Goal: Information Seeking & Learning: Learn about a topic

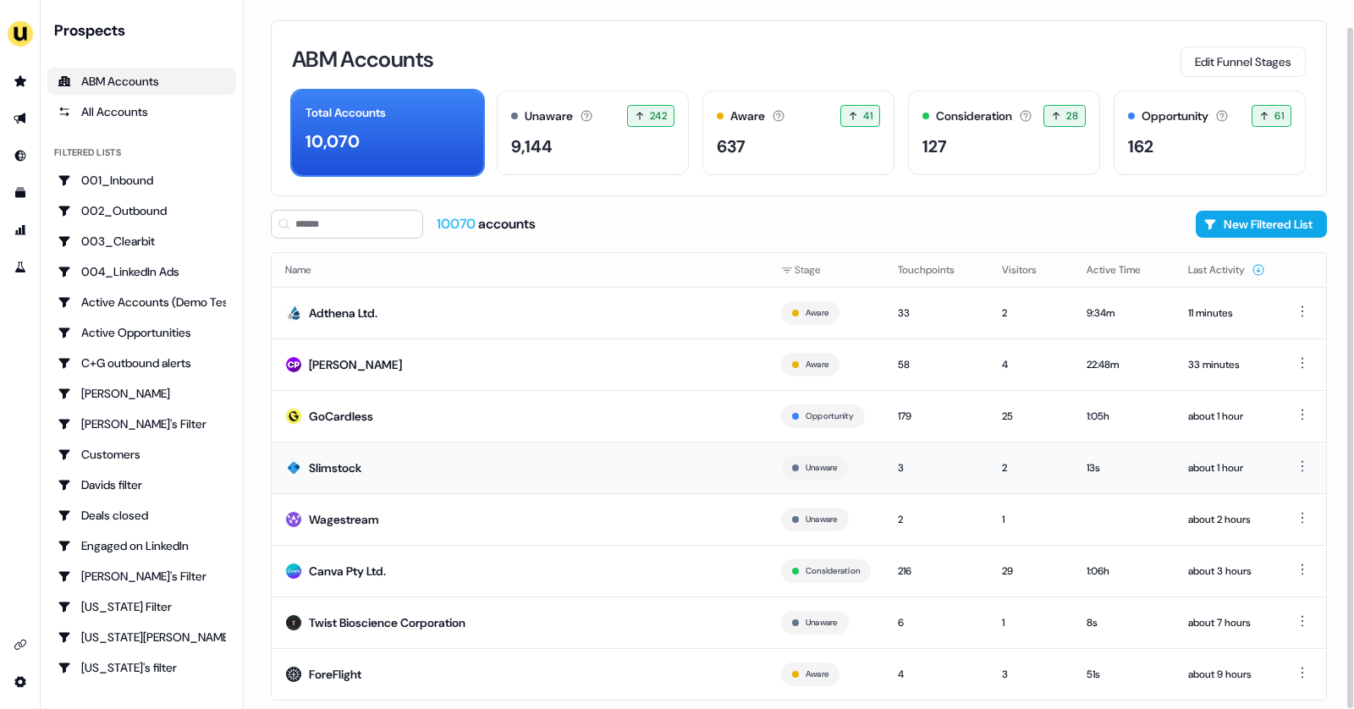
scroll to position [28, 0]
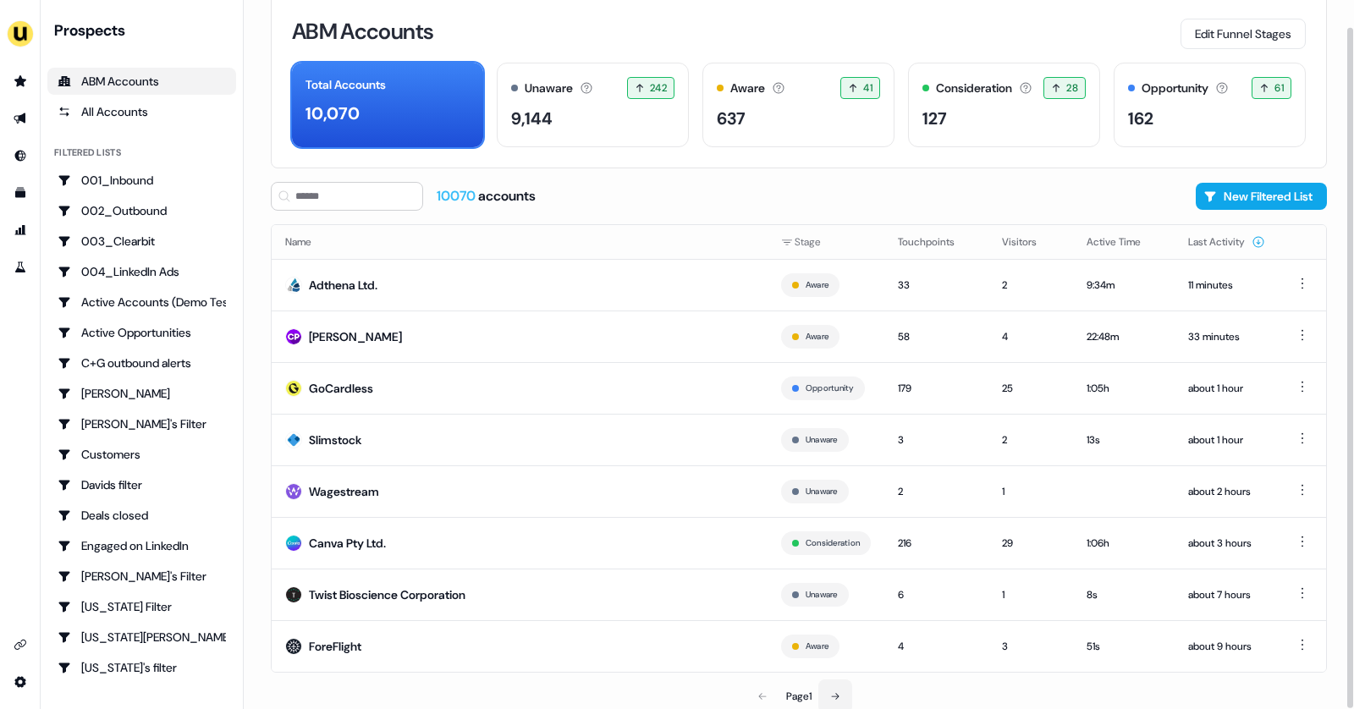
click at [839, 691] on icon at bounding box center [835, 696] width 10 height 10
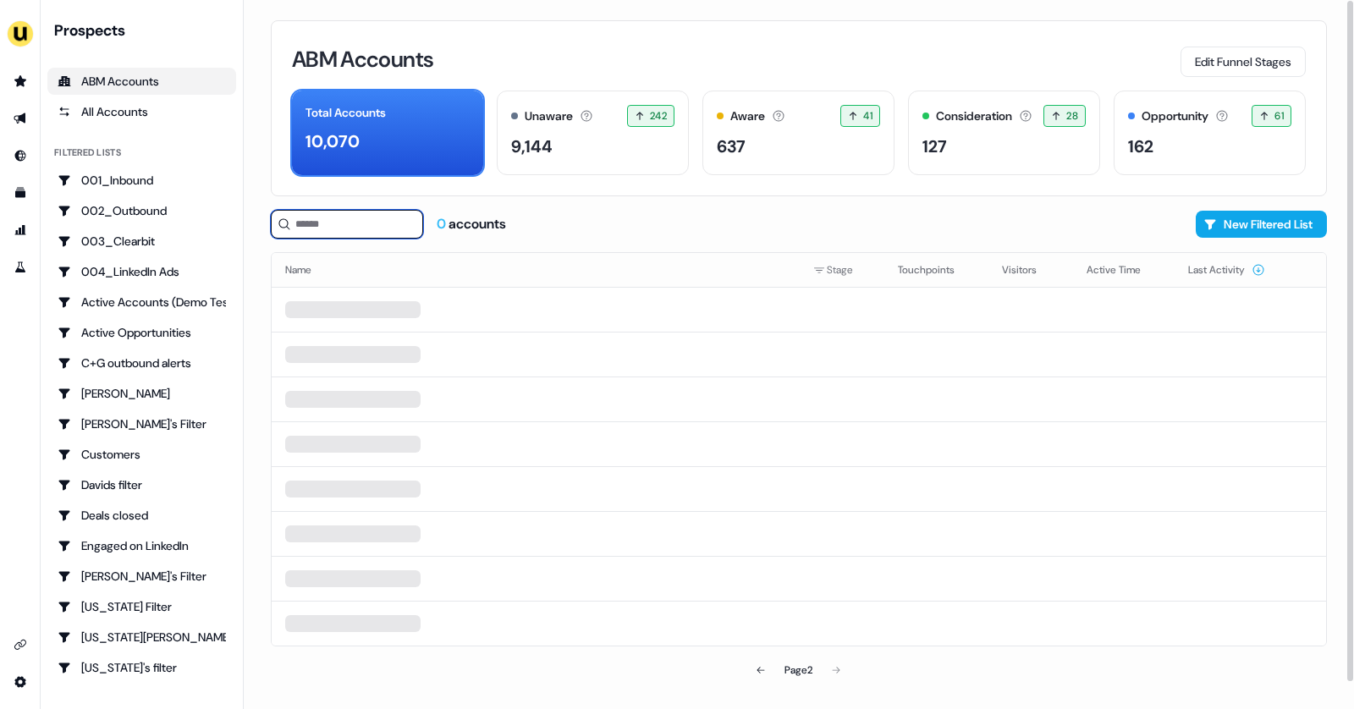
click at [339, 227] on input at bounding box center [347, 224] width 152 height 29
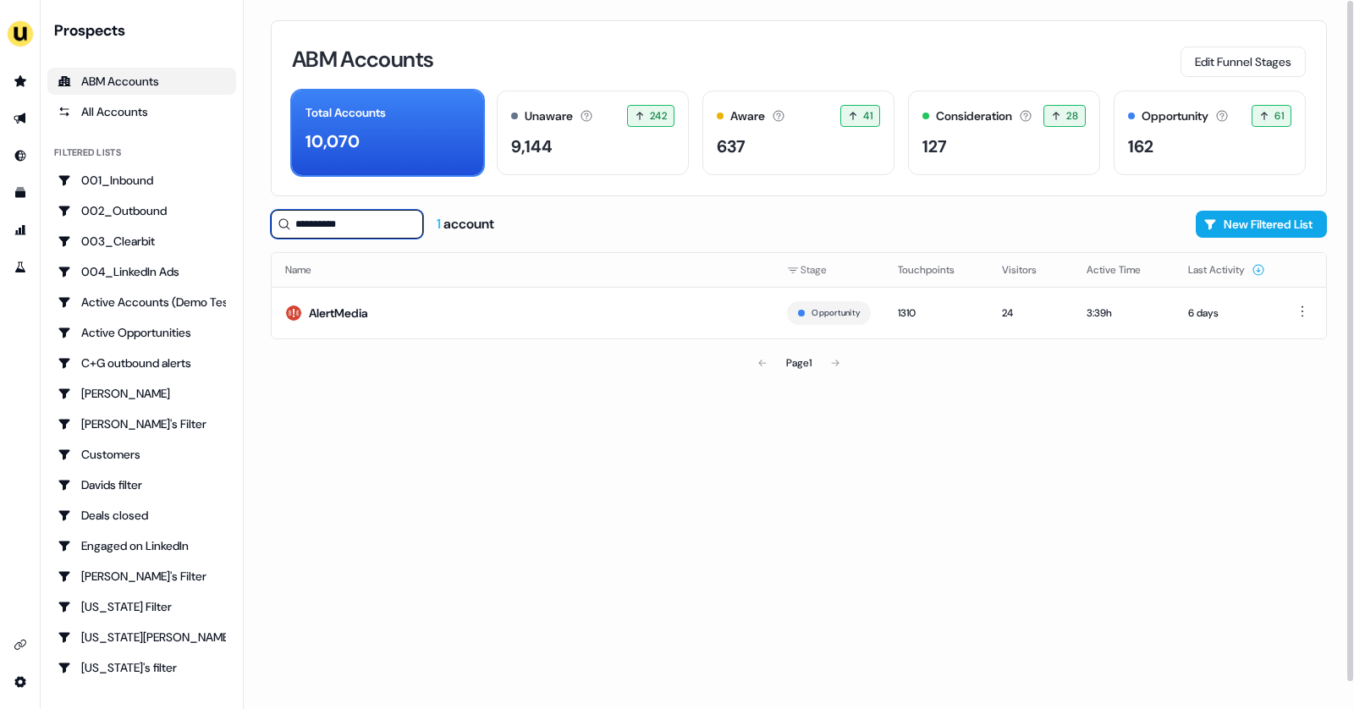
type input "**********"
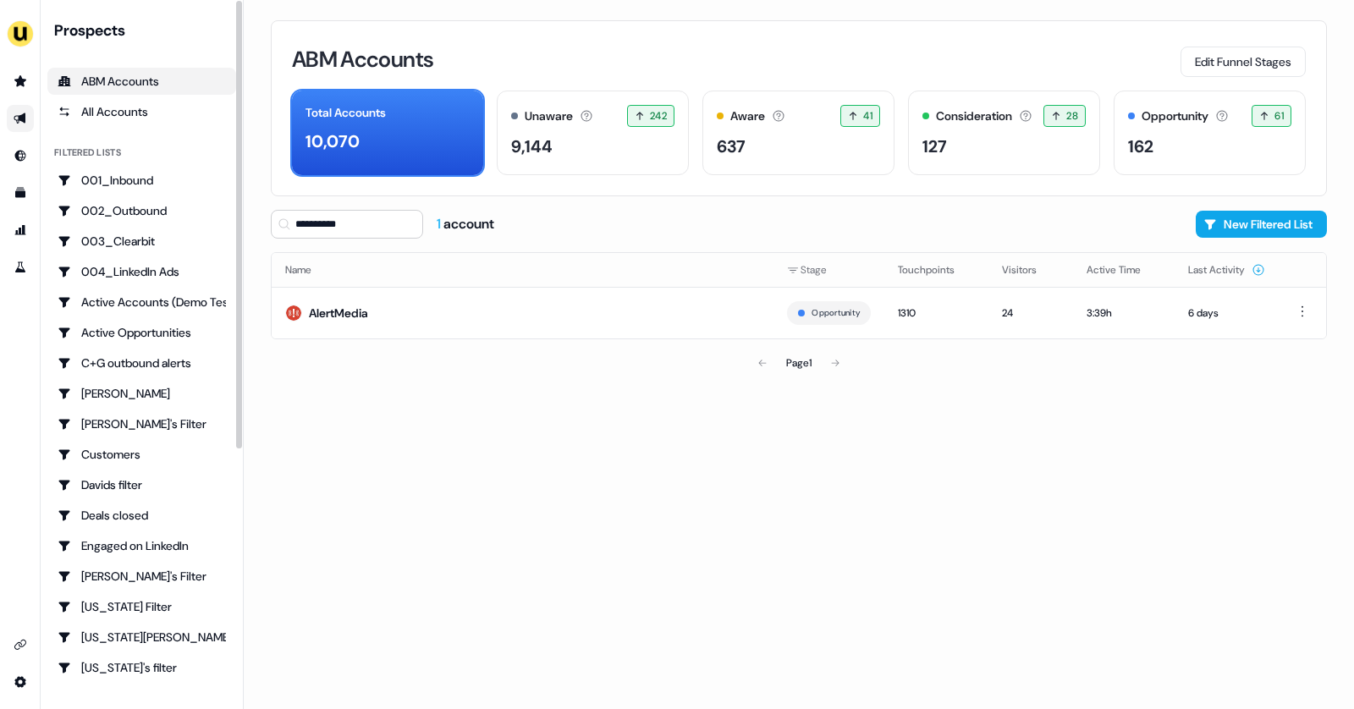
click at [27, 121] on link "Go to outbound experience" at bounding box center [20, 118] width 27 height 27
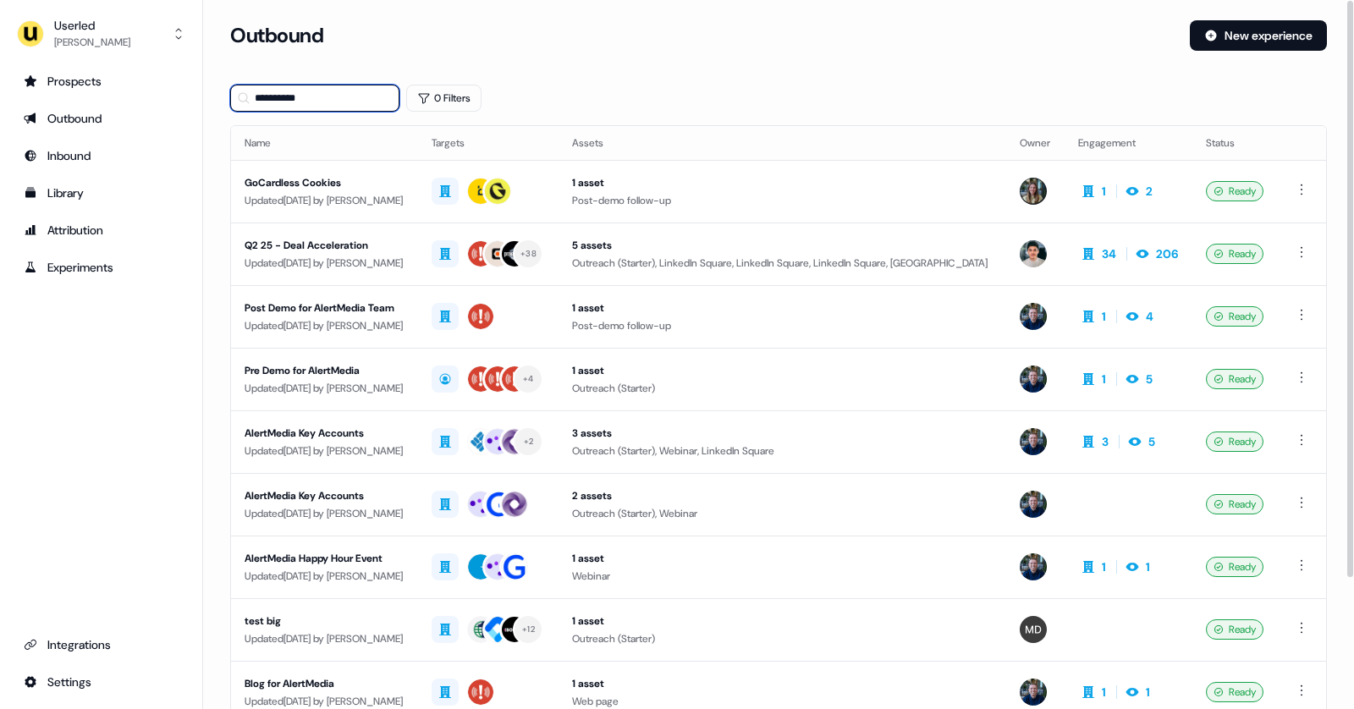
click at [288, 89] on input "**********" at bounding box center [314, 98] width 169 height 27
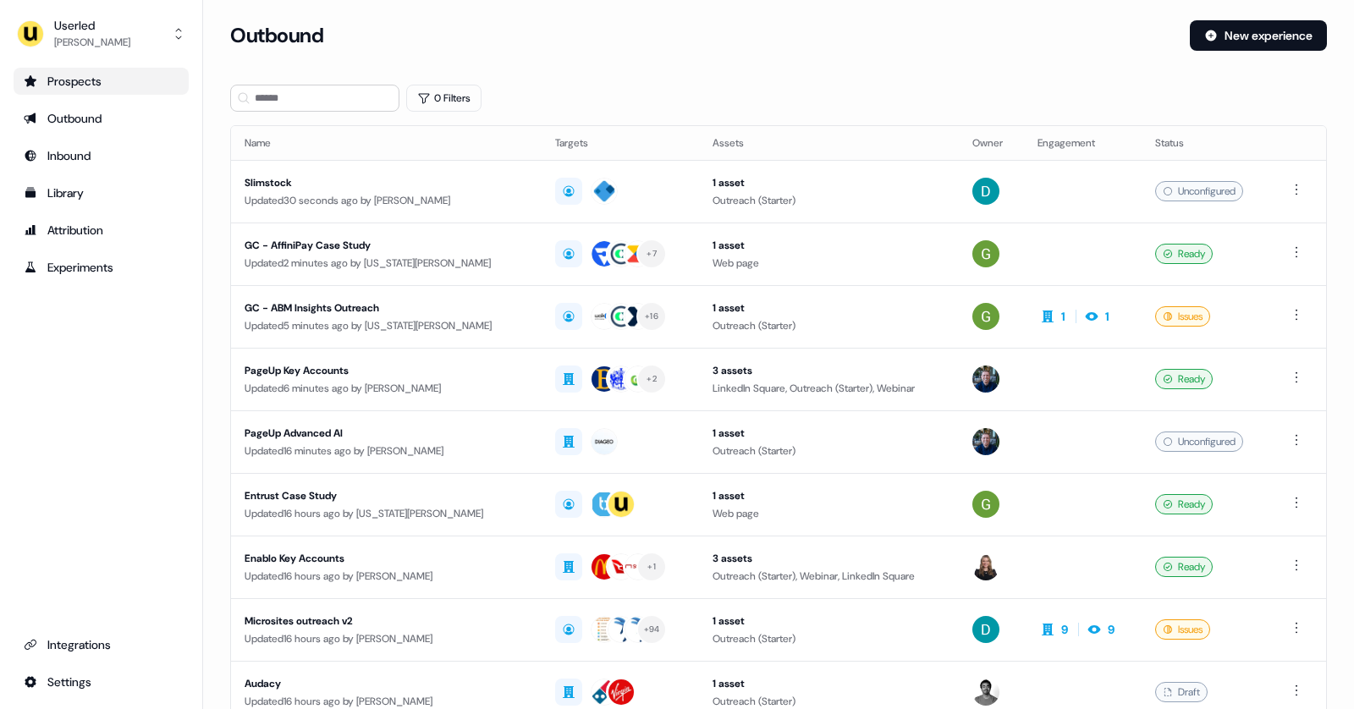
click at [101, 69] on link "Prospects" at bounding box center [101, 81] width 175 height 27
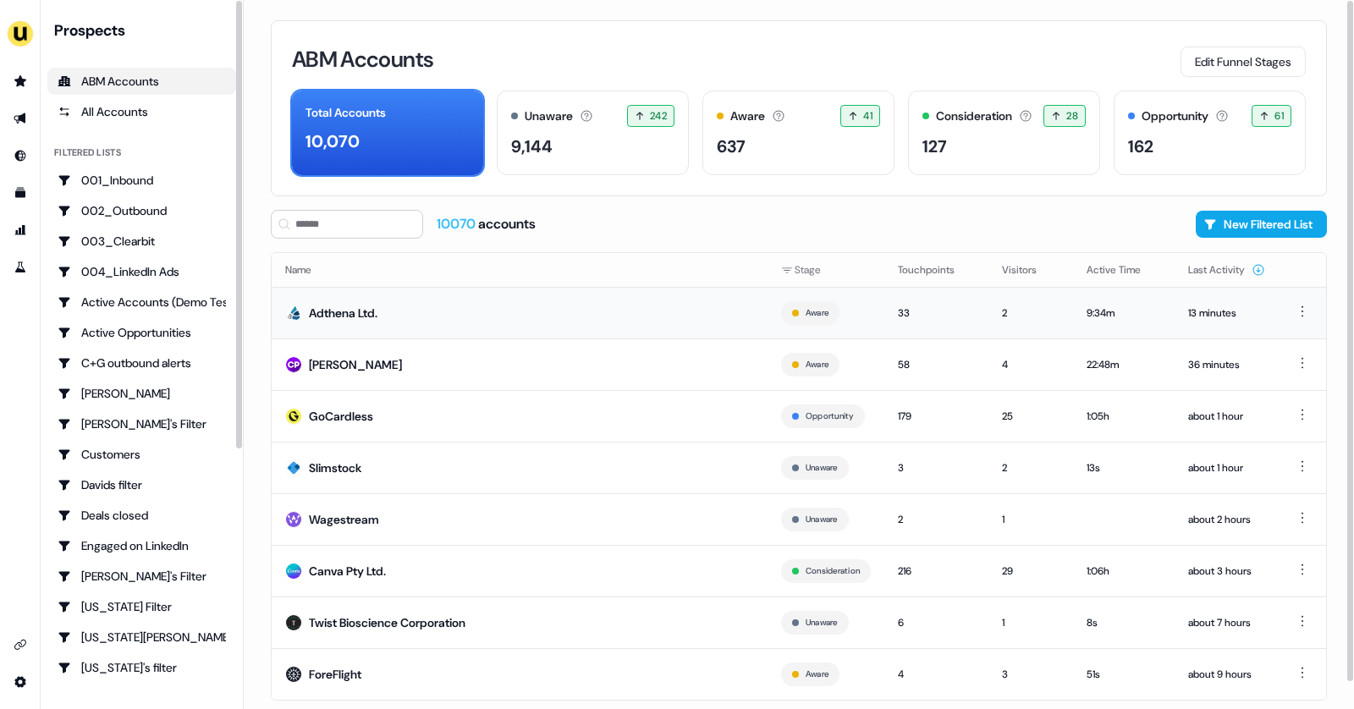
scroll to position [28, 0]
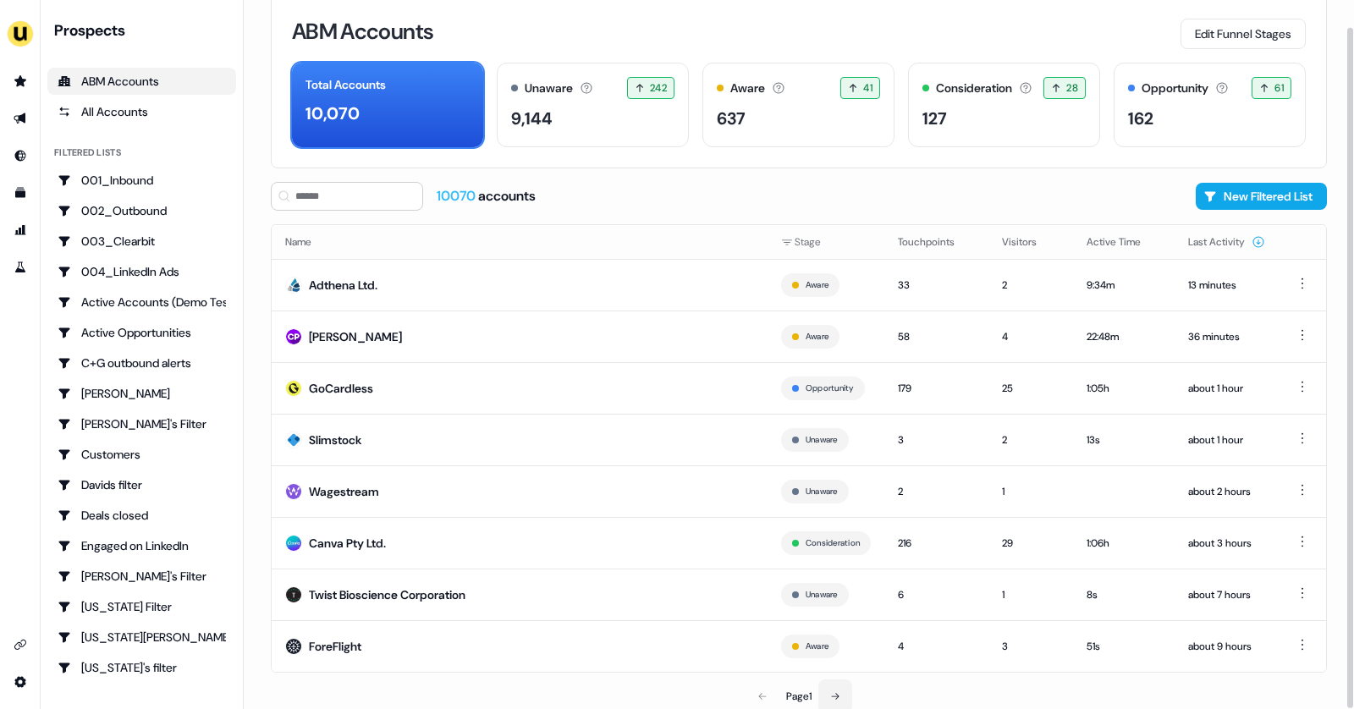
click at [844, 686] on button at bounding box center [835, 696] width 34 height 34
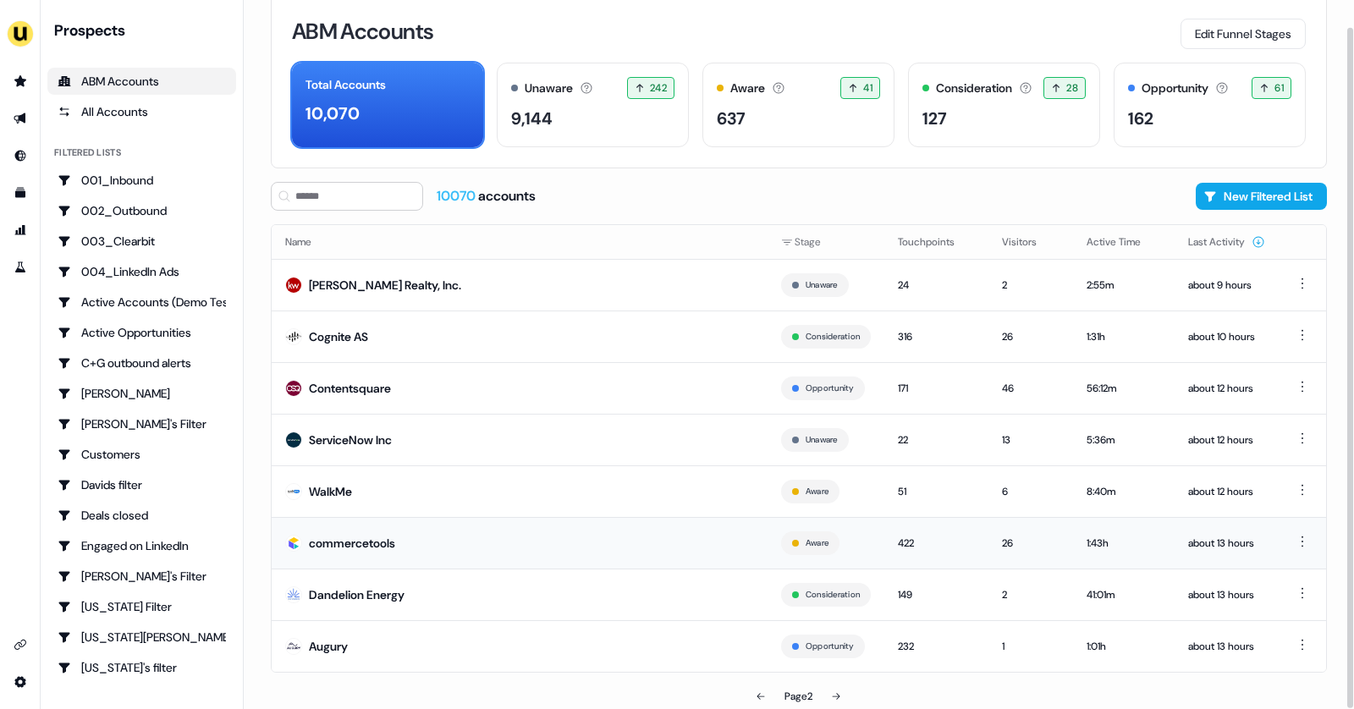
click at [586, 534] on td "commercetools" at bounding box center [520, 543] width 496 height 52
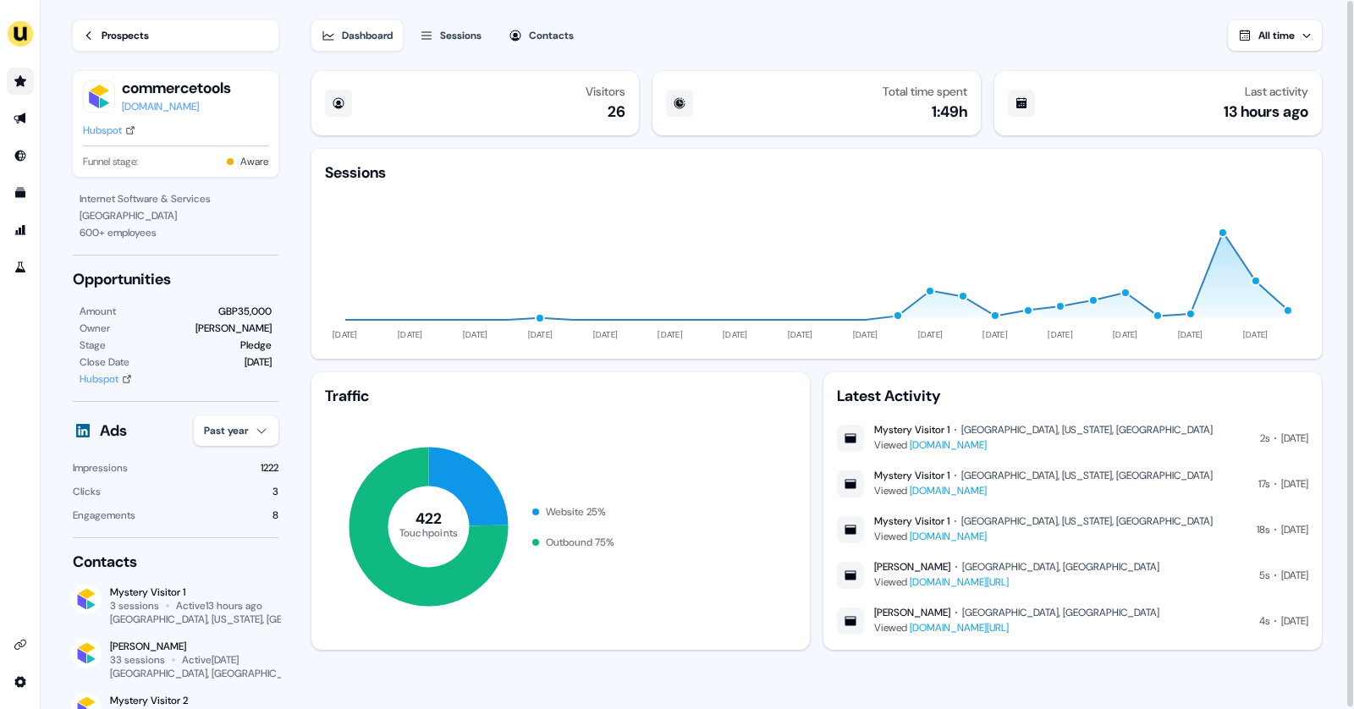
click at [8, 78] on link "Go to prospects" at bounding box center [20, 81] width 27 height 27
